Goal: Task Accomplishment & Management: Use online tool/utility

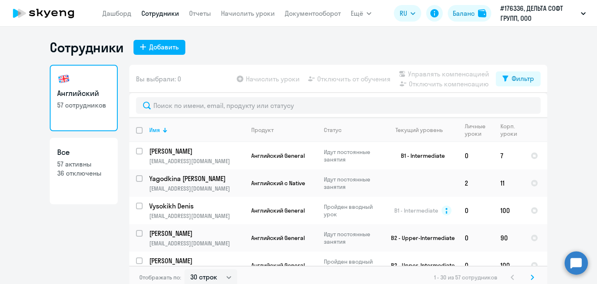
select select "30"
click at [180, 118] on th "Имя" at bounding box center [194, 130] width 102 height 24
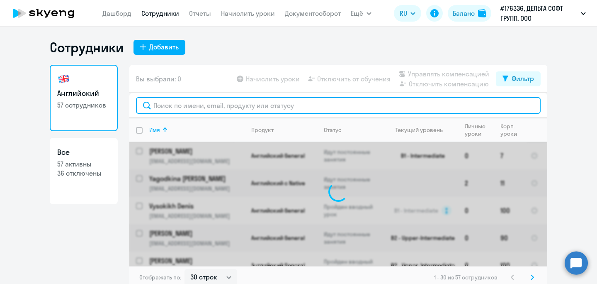
click at [177, 103] on input "text" at bounding box center [338, 105] width 405 height 17
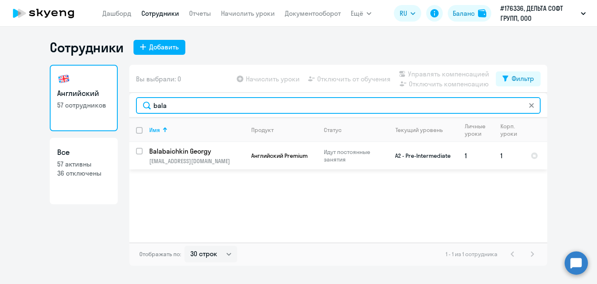
type input "bala"
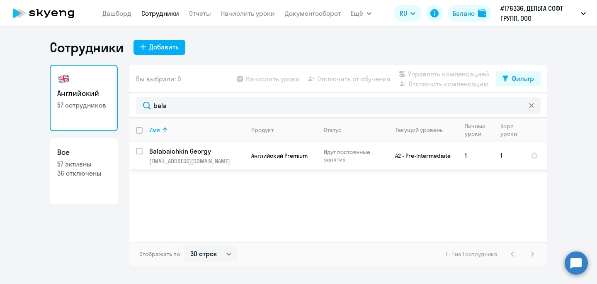
click at [365, 148] on td "Идут постоянные занятия" at bounding box center [349, 155] width 64 height 27
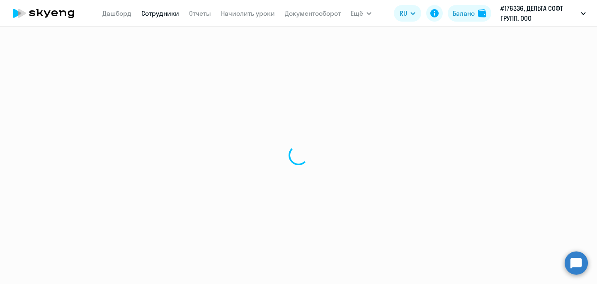
select select "english"
select select "30"
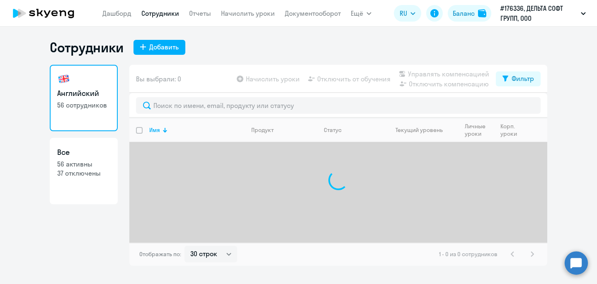
click at [136, 131] on input "select all" at bounding box center [144, 135] width 17 height 17
click at [141, 130] on input "select all" at bounding box center [144, 135] width 17 height 17
checkbox input "false"
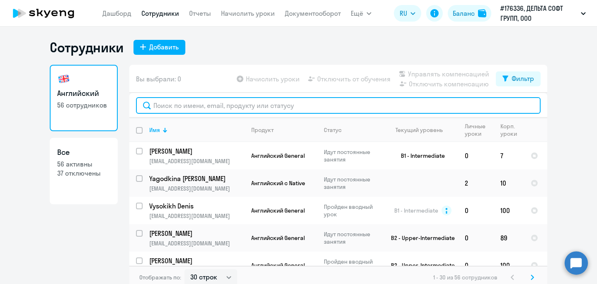
click at [161, 110] on input "text" at bounding box center [338, 105] width 405 height 17
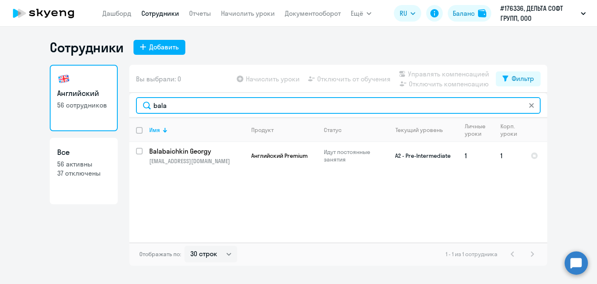
type input "bala"
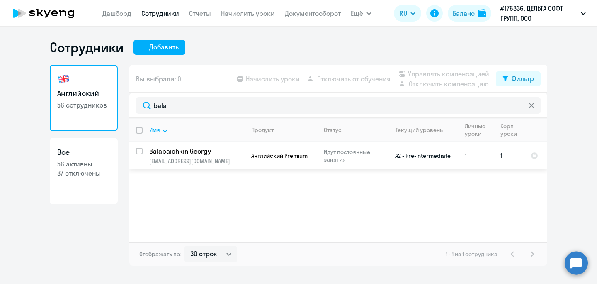
click at [141, 152] on input "select row 38562617" at bounding box center [144, 156] width 17 height 17
checkbox input "true"
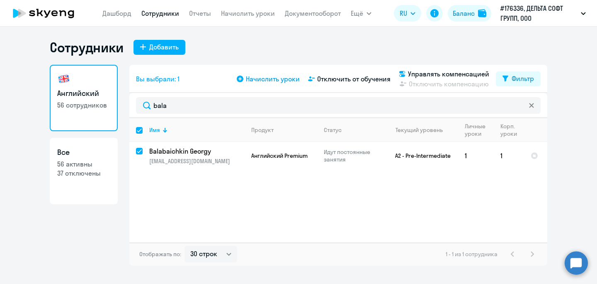
click at [290, 75] on span "Начислить уроки" at bounding box center [273, 79] width 54 height 10
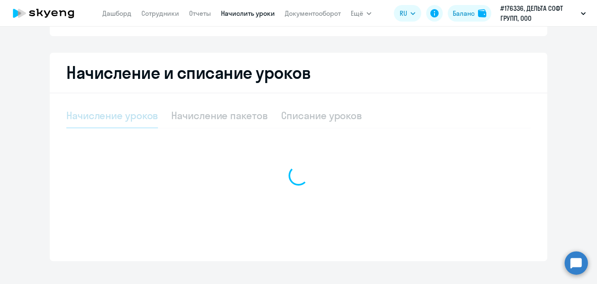
select select "10"
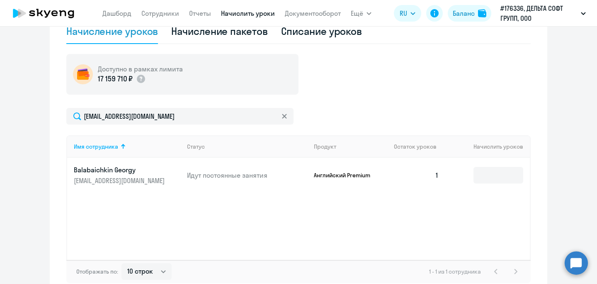
scroll to position [223, 0]
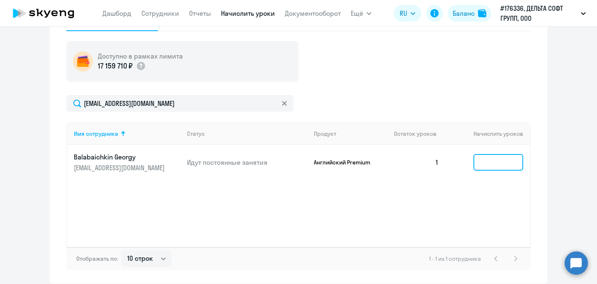
click at [495, 167] on input at bounding box center [498, 162] width 50 height 17
type input "8"
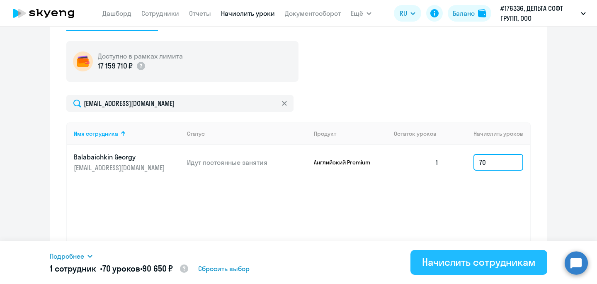
type input "70"
click at [481, 262] on div "Начислить сотрудникам" at bounding box center [479, 261] width 114 height 13
